Goal: Task Accomplishment & Management: Use online tool/utility

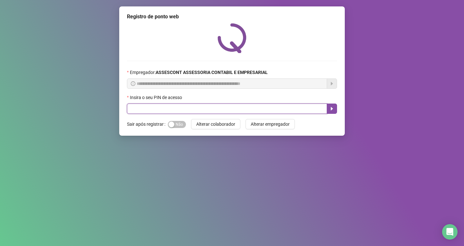
click at [201, 108] on input "text" at bounding box center [227, 109] width 200 height 10
type input "*****"
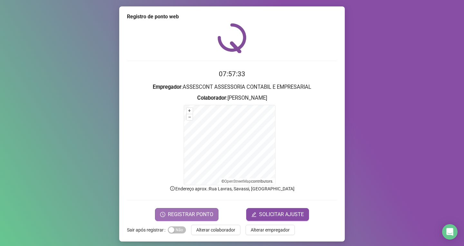
click at [193, 212] on span "REGISTRAR PONTO" at bounding box center [190, 215] width 45 height 8
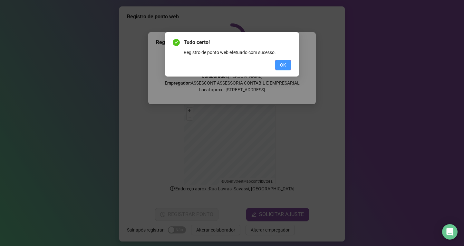
click at [278, 64] on button "OK" at bounding box center [283, 65] width 16 height 10
